Goal: Complete application form

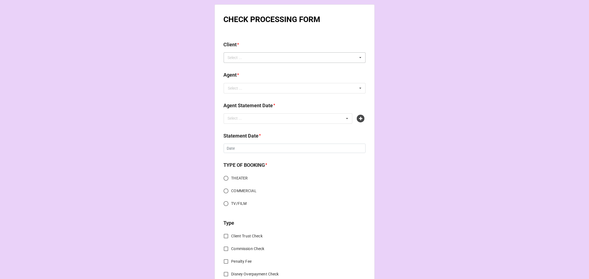
click at [249, 54] on div "Select ... No results found." at bounding box center [295, 57] width 142 height 10
type input "belle"
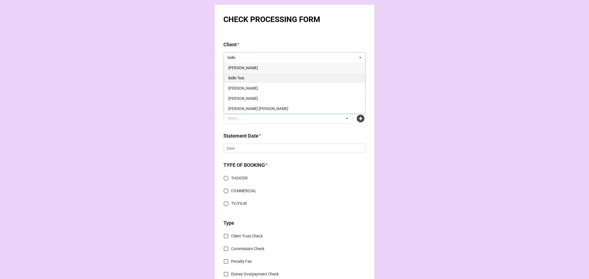
click at [234, 77] on span "Belle Test" at bounding box center [236, 78] width 16 height 4
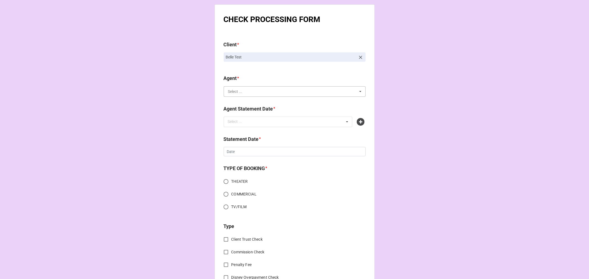
click at [242, 95] on input "text" at bounding box center [294, 92] width 141 height 10
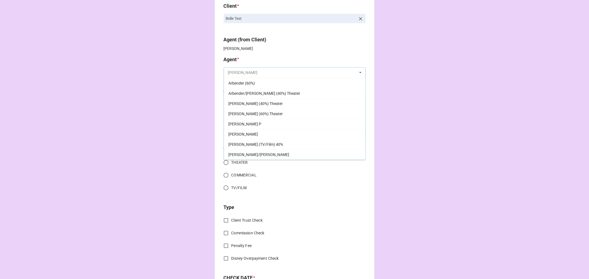
scroll to position [123, 0]
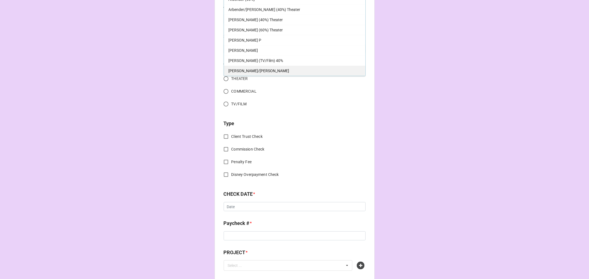
click at [243, 70] on span "[PERSON_NAME]/[PERSON_NAME]" at bounding box center [258, 71] width 61 height 4
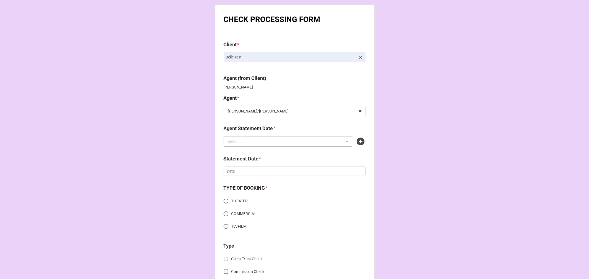
click at [249, 144] on div "Select ... No results found." at bounding box center [288, 141] width 129 height 10
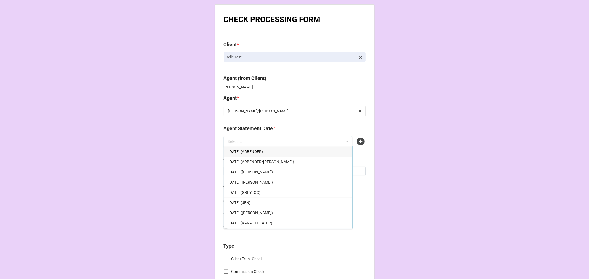
click at [354, 140] on div "Select ... [DATE] (ARBENDER) [DATE] (ARBENDER/[PERSON_NAME]) [DATE] ([PERSON_NA…" at bounding box center [295, 141] width 142 height 10
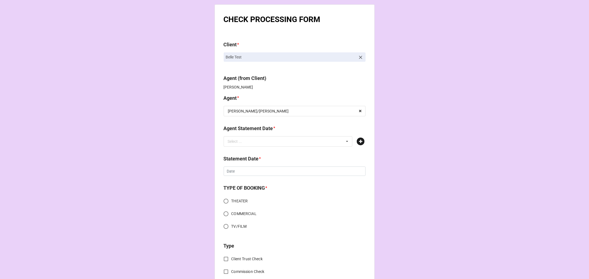
click at [357, 141] on icon at bounding box center [361, 142] width 8 height 8
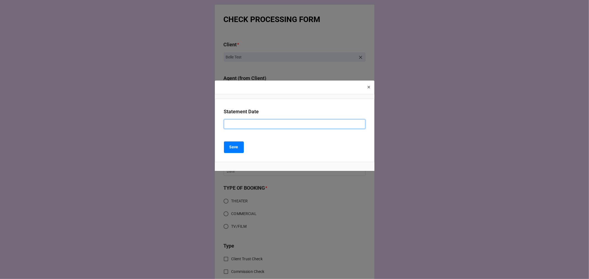
click at [240, 123] on input at bounding box center [294, 124] width 141 height 9
type input "[PERSON_NAME]/[PERSON_NAME]"
click at [239, 147] on button "Save" at bounding box center [234, 148] width 20 height 12
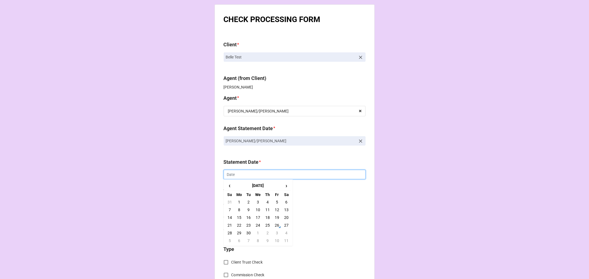
click at [241, 177] on input "text" at bounding box center [295, 174] width 142 height 9
click at [274, 235] on td "3" at bounding box center [276, 233] width 9 height 8
type input "[DATE]"
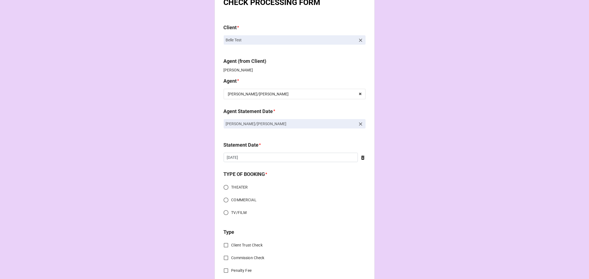
scroll to position [61, 0]
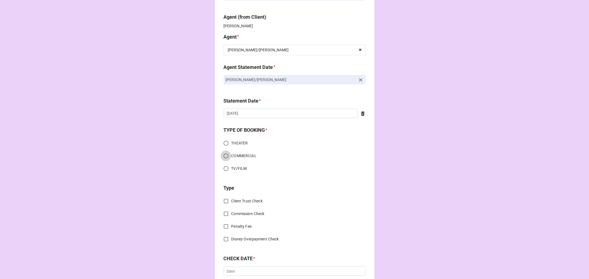
click at [224, 157] on input "COMMERCIAL" at bounding box center [226, 156] width 11 height 11
radio input "true"
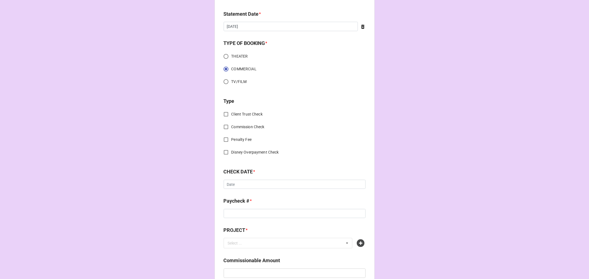
scroll to position [153, 0]
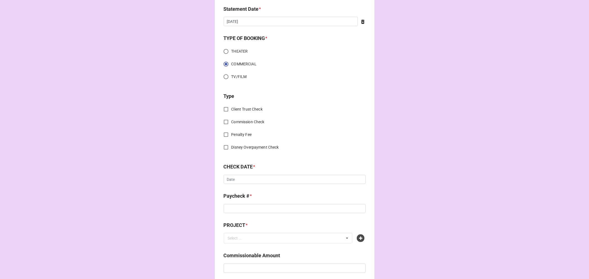
click at [225, 119] on input "Commission Check" at bounding box center [226, 122] width 11 height 11
checkbox input "true"
drag, startPoint x: 250, startPoint y: 186, endPoint x: 248, endPoint y: 181, distance: 5.7
click at [250, 186] on div "Commission Check * Select ... FSE (Client) FSE (Payroll) FSE TALENT FSE TALENT …" at bounding box center [295, 176] width 142 height 26
click at [247, 180] on input "text" at bounding box center [294, 180] width 141 height 10
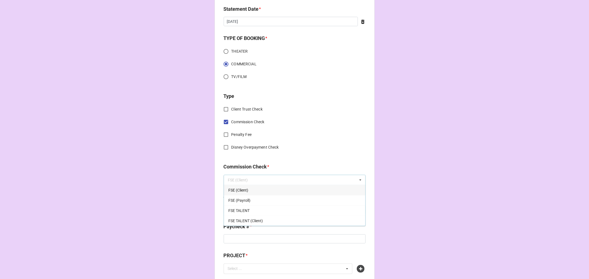
click at [241, 190] on span "FSE (Client)" at bounding box center [238, 190] width 20 height 4
click at [240, 209] on input "text" at bounding box center [295, 209] width 142 height 9
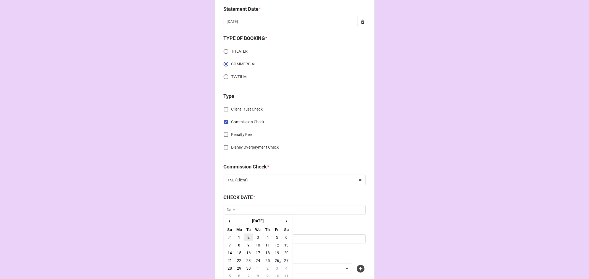
click at [245, 235] on td "2" at bounding box center [248, 238] width 9 height 8
type input "[DATE]"
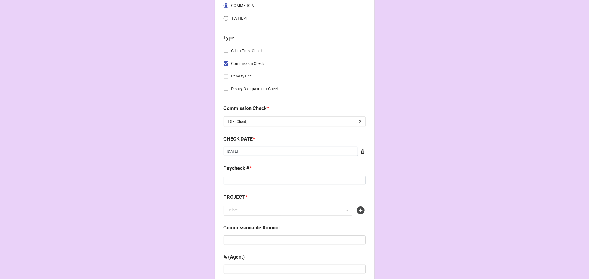
scroll to position [215, 0]
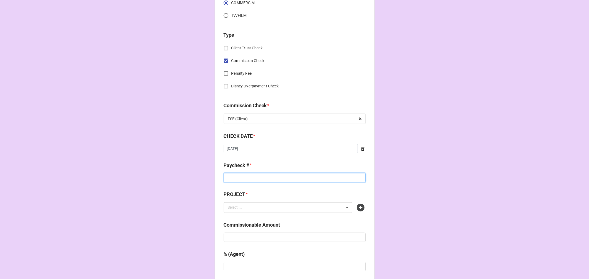
click at [228, 178] on input at bounding box center [295, 177] width 142 height 9
type input "sss"
click at [244, 206] on div "Select ..." at bounding box center [238, 208] width 24 height 6
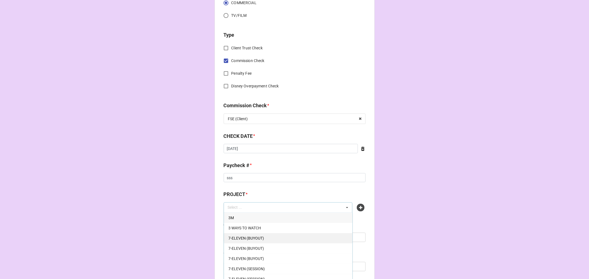
click at [260, 236] on span "7-ELEVEN (BUYOUT)" at bounding box center [246, 238] width 36 height 4
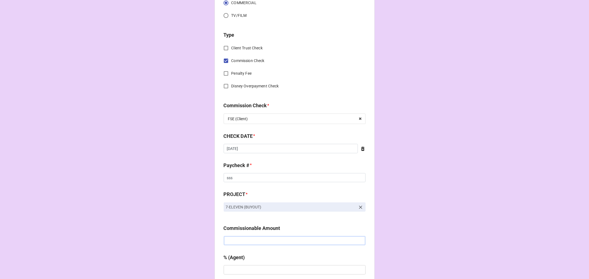
click at [247, 241] on input "text" at bounding box center [295, 240] width 142 height 9
type input "$1,000.00"
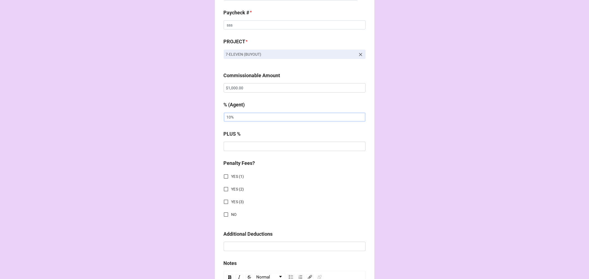
scroll to position [368, 0]
type input "10%"
drag, startPoint x: 245, startPoint y: 146, endPoint x: 254, endPoint y: 120, distance: 27.4
click at [245, 145] on input "text" at bounding box center [295, 145] width 142 height 9
type input "10%"
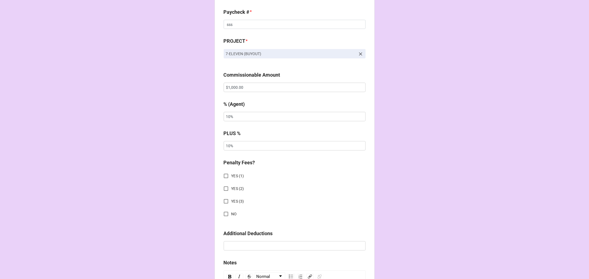
click at [224, 216] on input "NO" at bounding box center [226, 214] width 11 height 11
checkbox input "true"
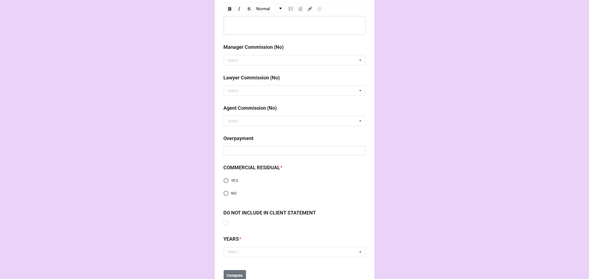
scroll to position [657, 0]
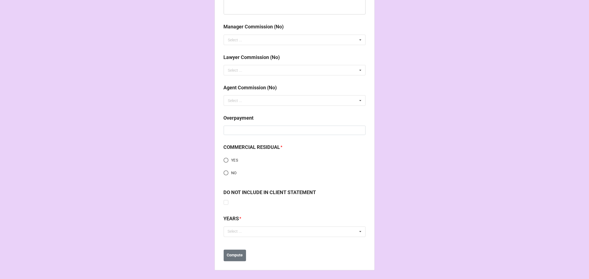
click at [226, 172] on input "NO" at bounding box center [226, 173] width 11 height 11
radio input "true"
click at [237, 232] on div "Select ..." at bounding box center [238, 232] width 24 height 6
click at [256, 245] on div "[DATE]" at bounding box center [294, 242] width 141 height 10
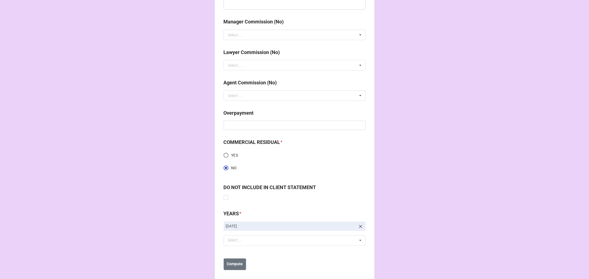
scroll to position [670, 0]
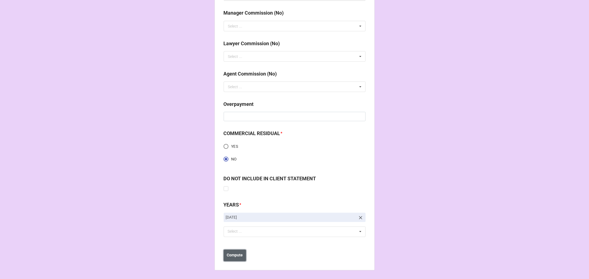
click at [235, 253] on b "Compute" at bounding box center [235, 256] width 16 height 6
